Goal: Navigation & Orientation: Understand site structure

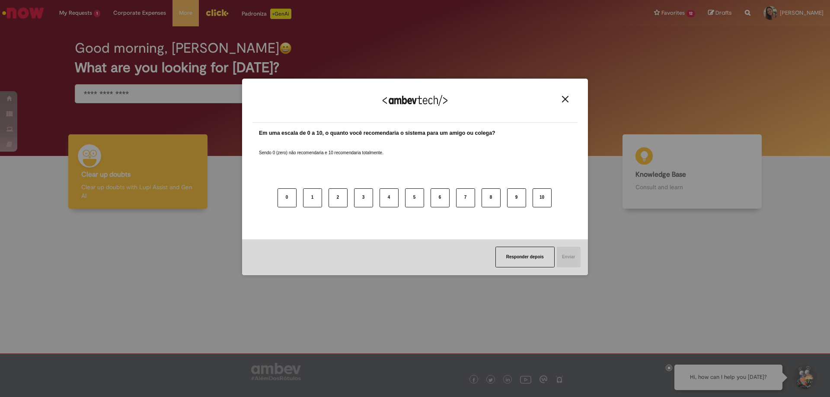
click at [567, 98] on img "Close" at bounding box center [565, 99] width 6 height 6
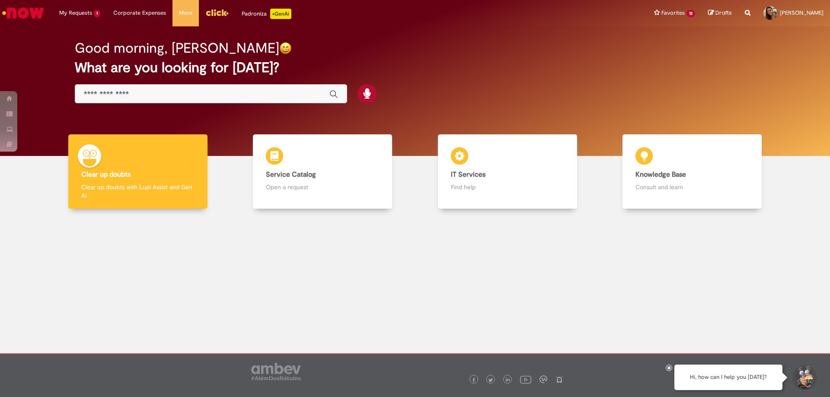
click at [669, 369] on icon at bounding box center [668, 368] width 3 height 4
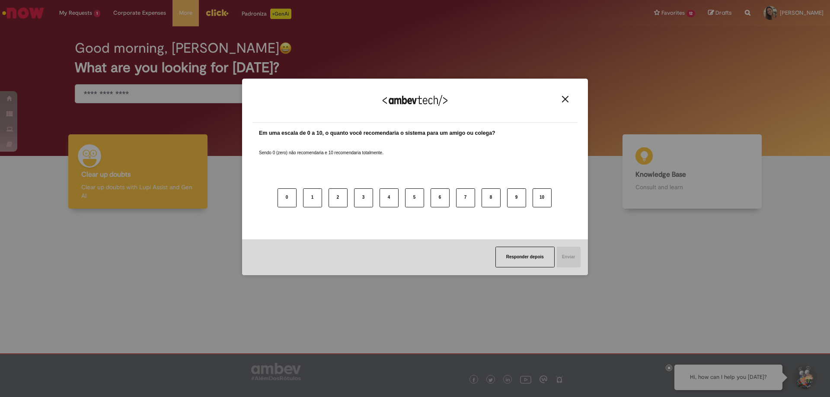
click at [561, 99] on button "Close" at bounding box center [565, 99] width 12 height 7
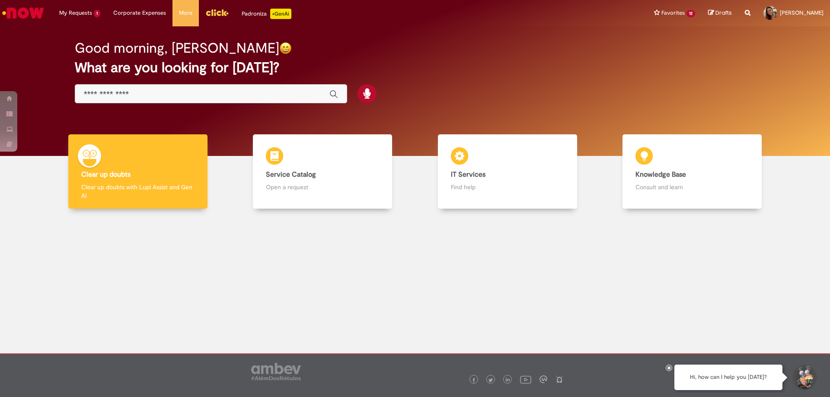
drag, startPoint x: 671, startPoint y: 367, endPoint x: 585, endPoint y: 339, distance: 90.2
click at [670, 368] on div at bounding box center [668, 368] width 6 height 6
